Goal: Information Seeking & Learning: Learn about a topic

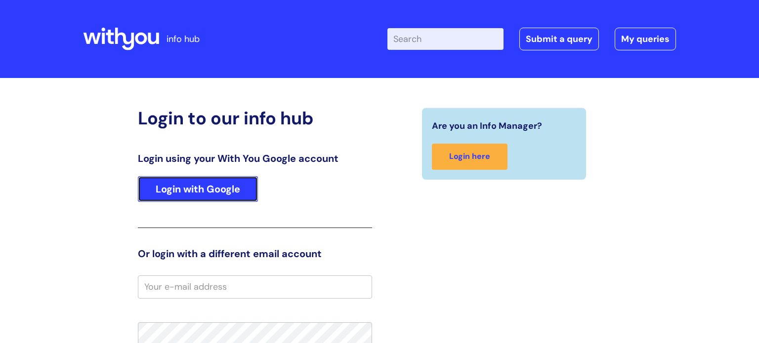
click at [201, 184] on link "Login with Google" at bounding box center [198, 189] width 120 height 26
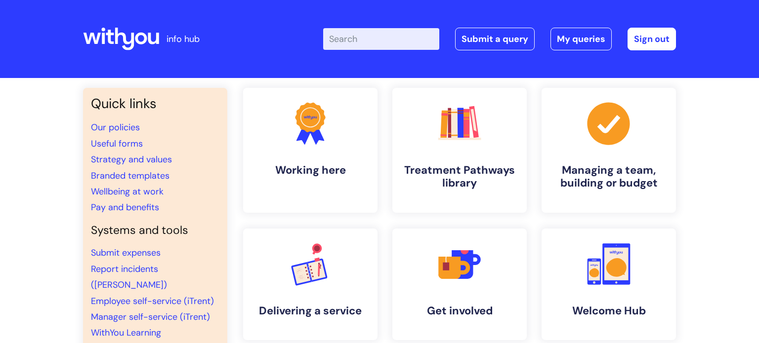
click at [379, 34] on input "Enter your search term here..." at bounding box center [381, 39] width 116 height 22
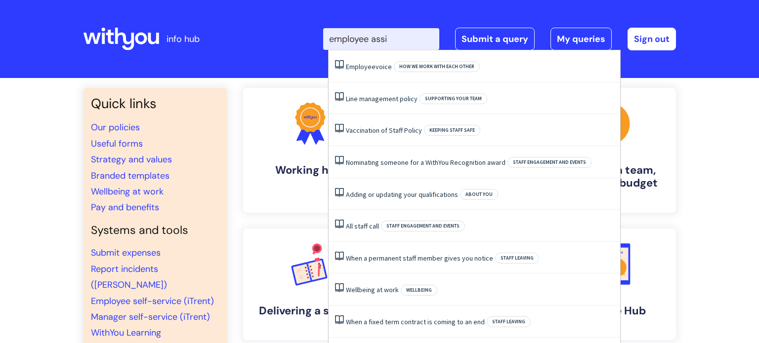
type input "employee assis"
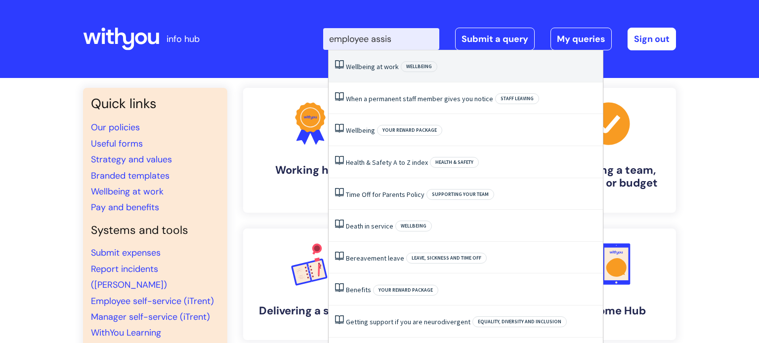
click at [375, 69] on link "Wellbeing at work" at bounding box center [372, 66] width 53 height 9
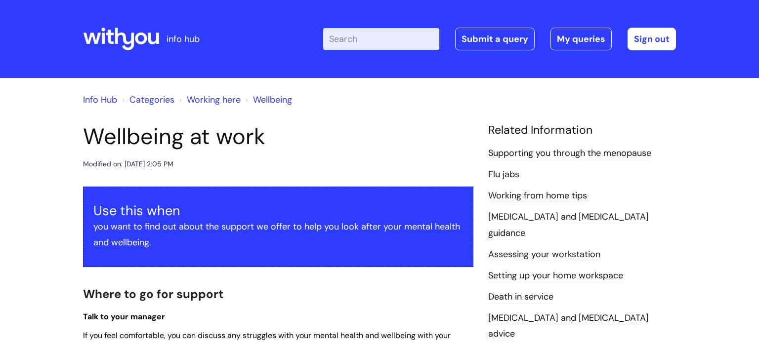
click at [311, 127] on h1 "Wellbeing at work" at bounding box center [278, 137] width 390 height 27
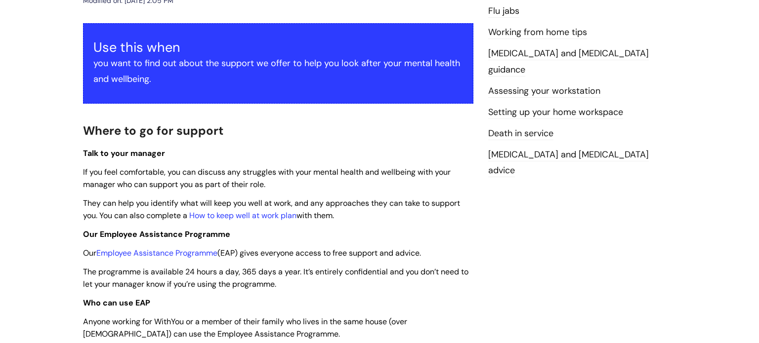
scroll to position [178, 0]
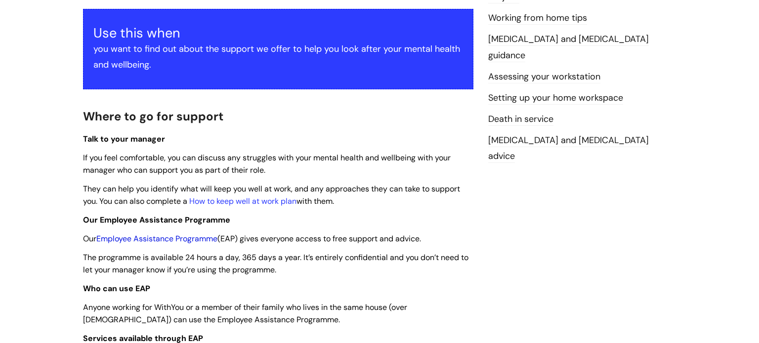
click at [152, 241] on link "Employee Assistance Programme" at bounding box center [156, 239] width 121 height 10
click at [169, 244] on link "Employee Assistance Programme" at bounding box center [156, 239] width 121 height 10
click at [340, 163] on span "If you feel comfortable, you can discuss any struggles with your mental health …" at bounding box center [267, 164] width 368 height 23
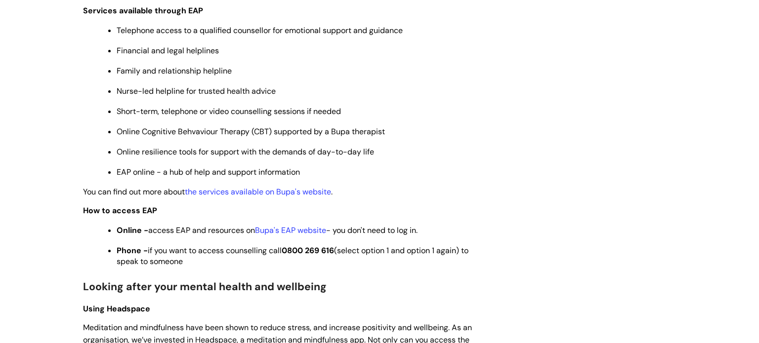
scroll to position [534, 0]
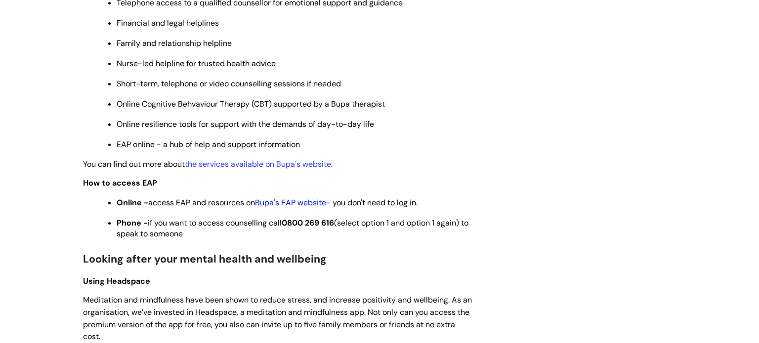
click at [310, 208] on link "Bupa's EAP website" at bounding box center [290, 203] width 71 height 10
